Goal: Information Seeking & Learning: Learn about a topic

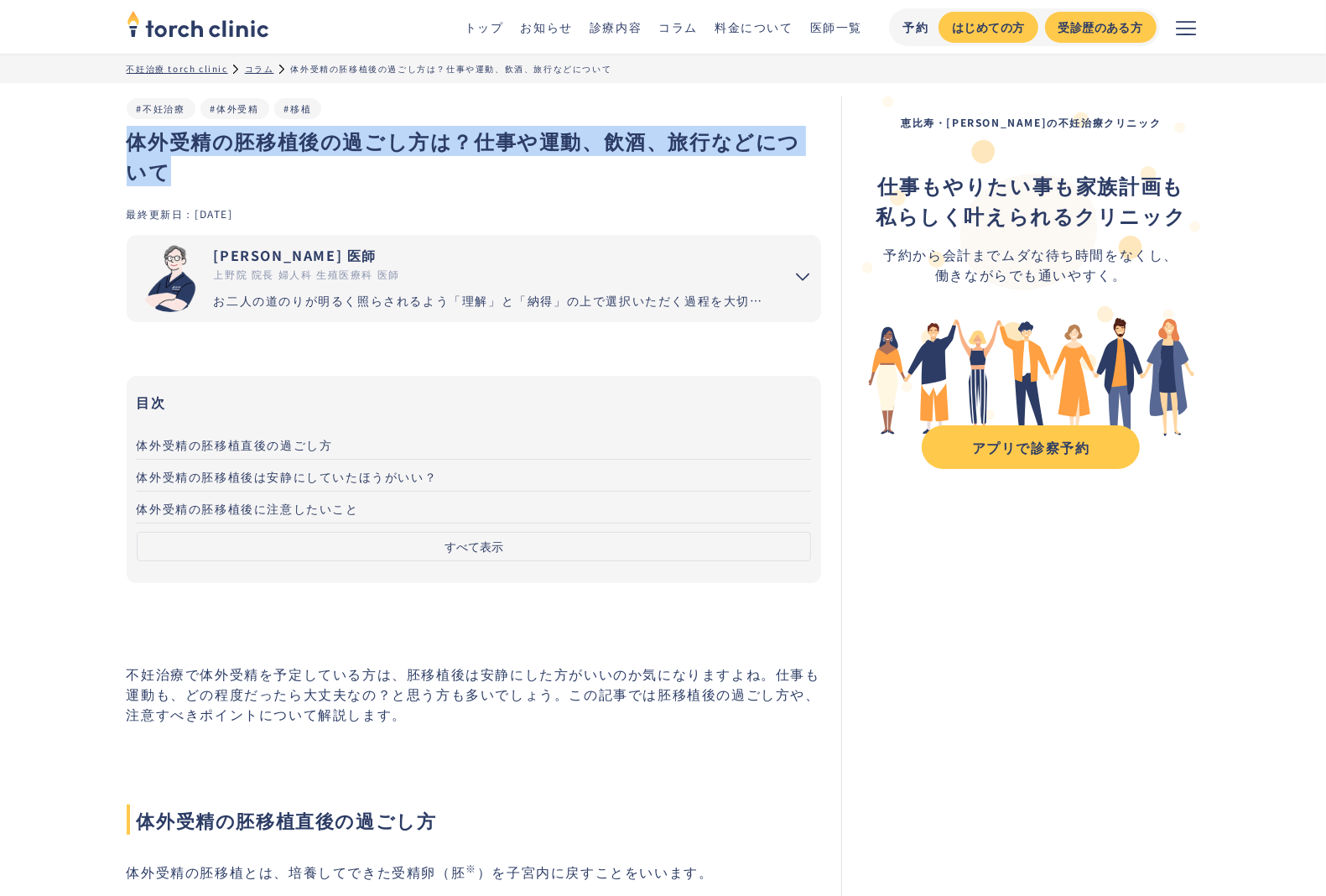
drag, startPoint x: 166, startPoint y: 170, endPoint x: 113, endPoint y: 148, distance: 57.4
copy h1 "体外受精の胚移植後の過ごし方は？仕事や運動、飲酒、旅行などについて"
